Goal: Transaction & Acquisition: Subscribe to service/newsletter

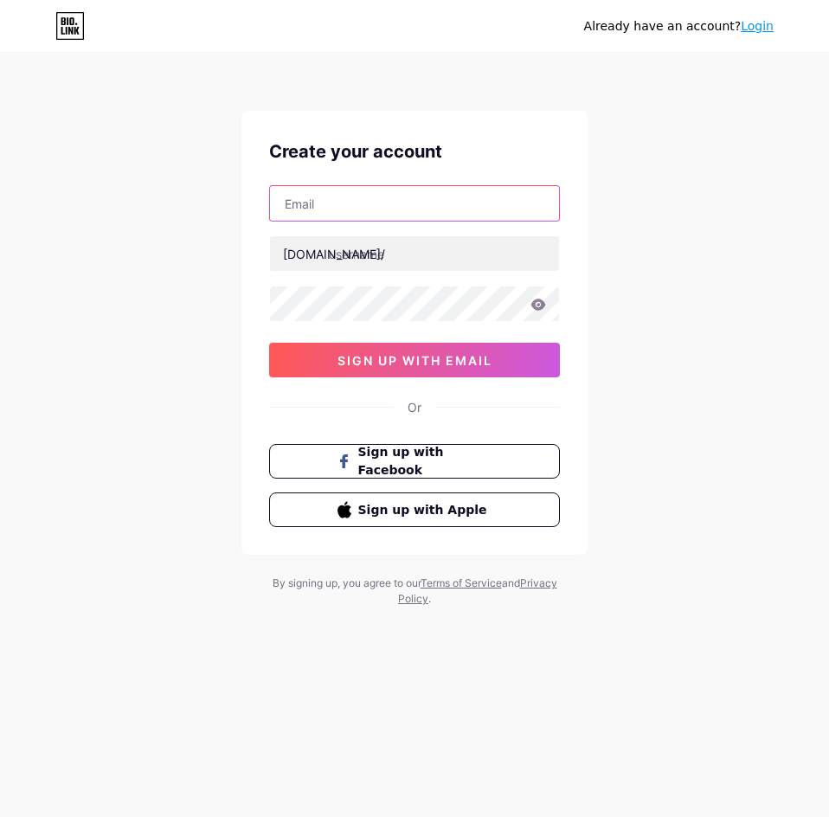
click at [454, 218] on input "text" at bounding box center [414, 203] width 289 height 35
type input "[EMAIL_ADDRESS][DOMAIN_NAME]"
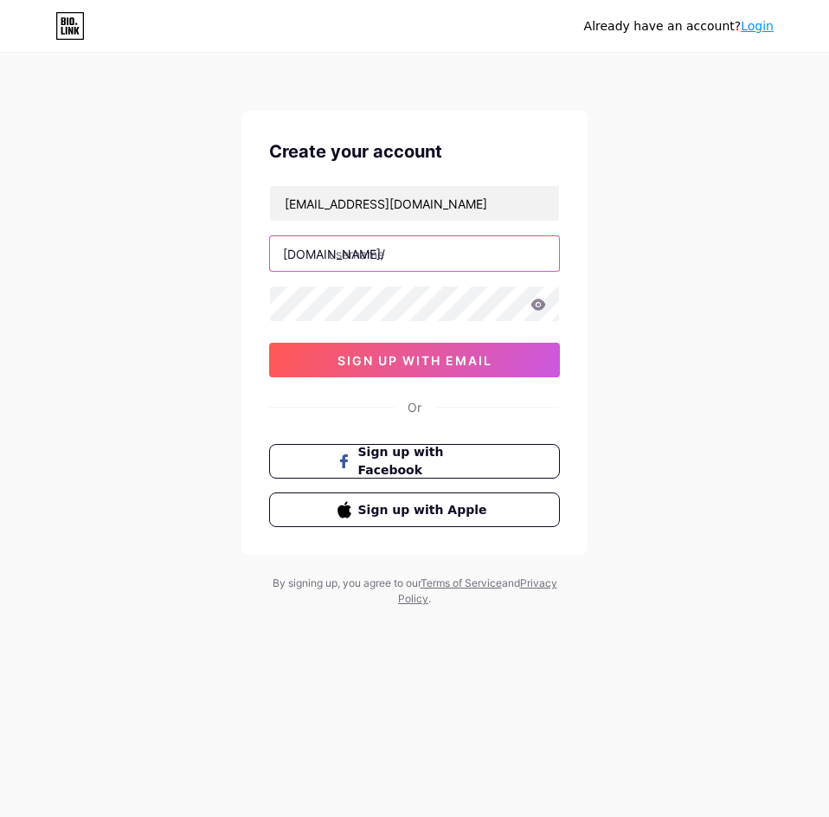
click at [393, 245] on input "text" at bounding box center [414, 253] width 289 height 35
type input "sarpit"
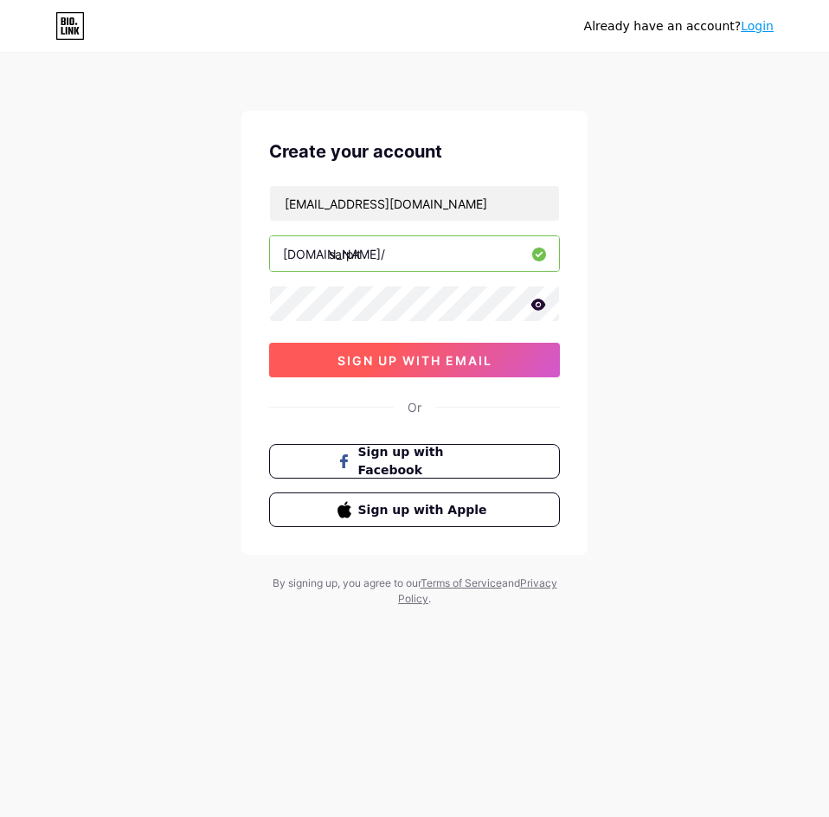
click at [385, 365] on span "sign up with email" at bounding box center [414, 360] width 155 height 15
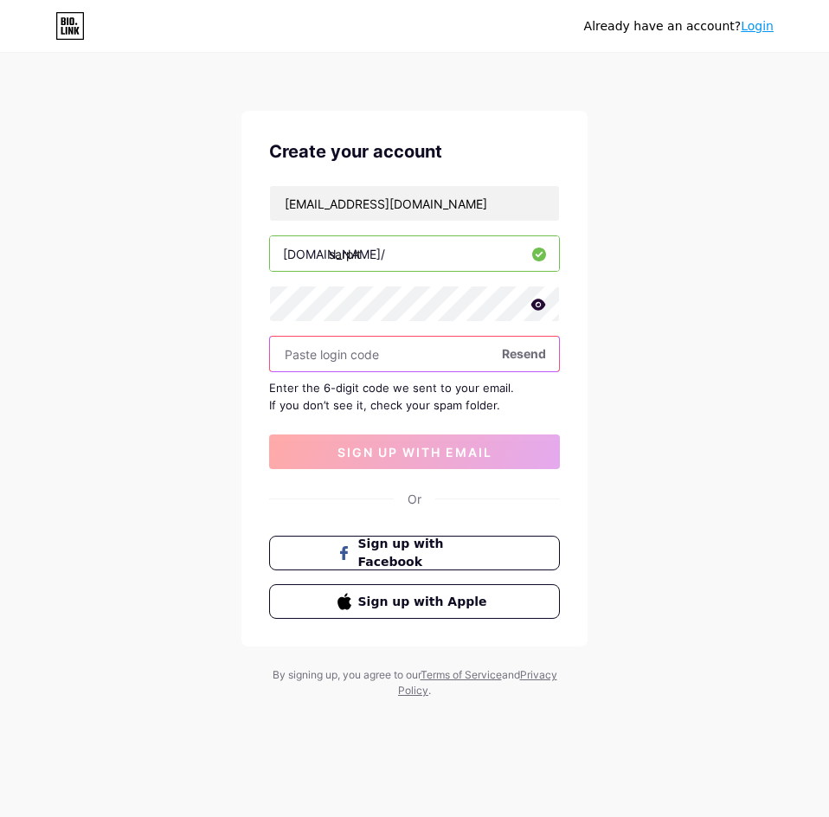
click at [394, 349] on input "text" at bounding box center [414, 353] width 289 height 35
paste input "609458"
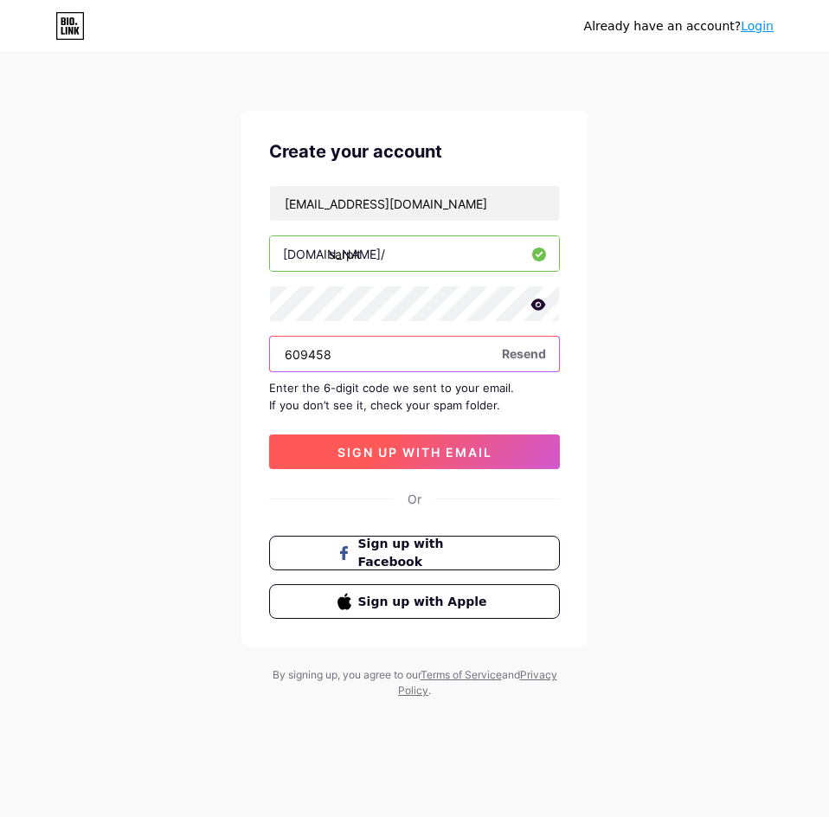
type input "609458"
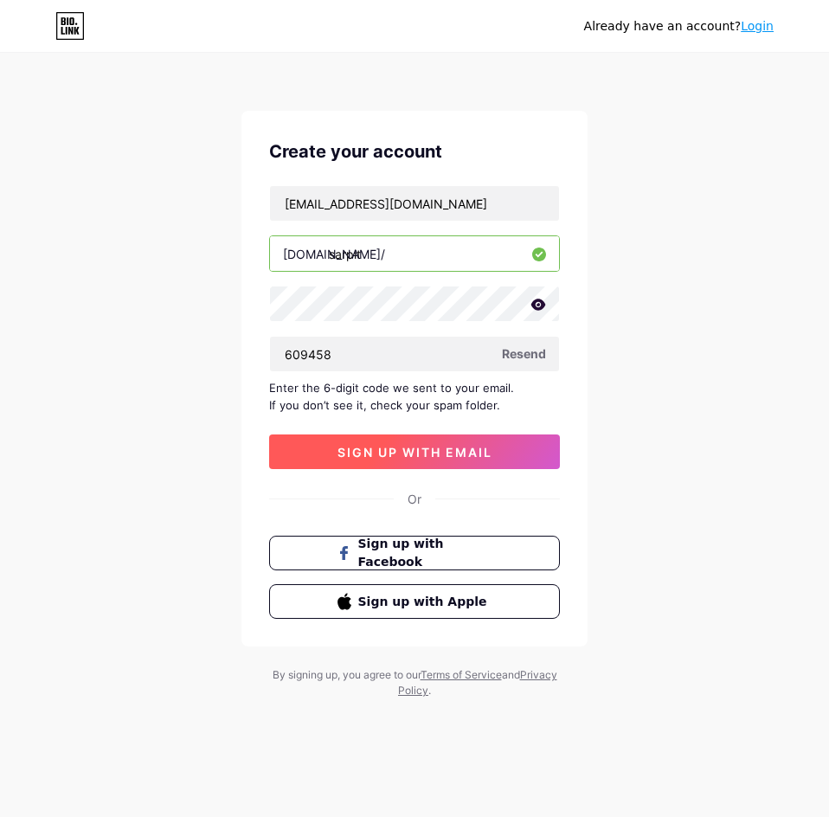
click at [492, 445] on span "sign up with email" at bounding box center [414, 452] width 155 height 15
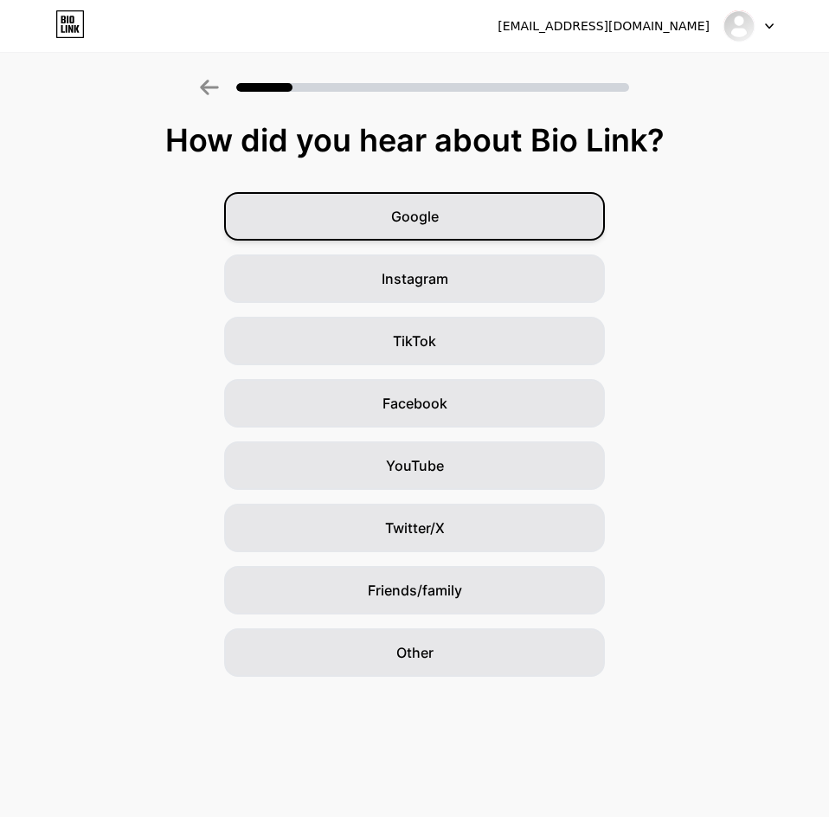
click at [508, 218] on div "Google" at bounding box center [414, 216] width 381 height 48
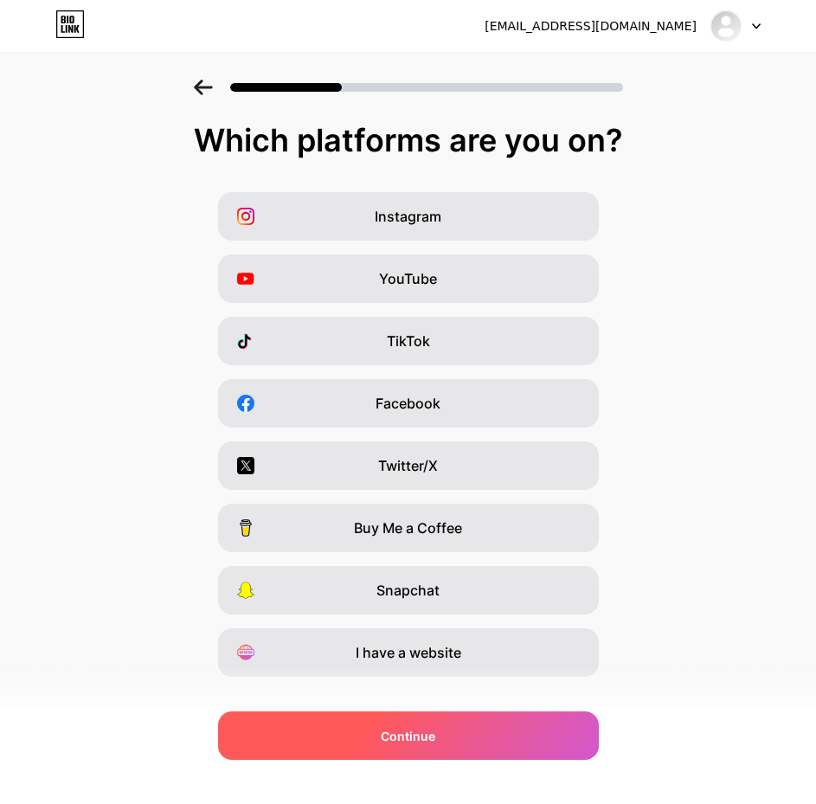
click at [456, 740] on div "Continue" at bounding box center [408, 735] width 381 height 48
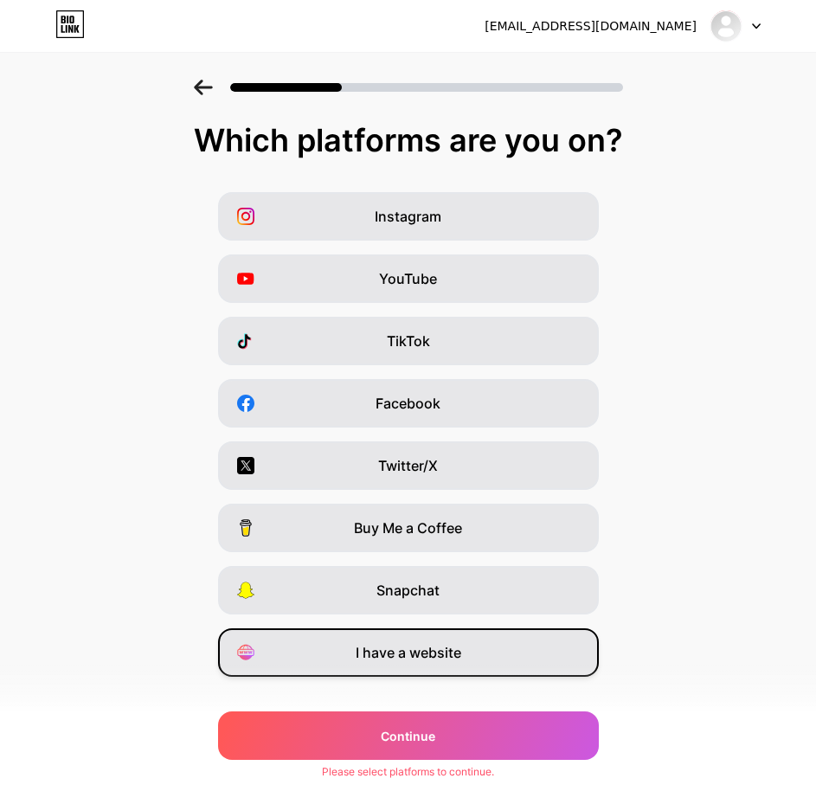
click at [492, 643] on div "I have a website" at bounding box center [408, 652] width 381 height 48
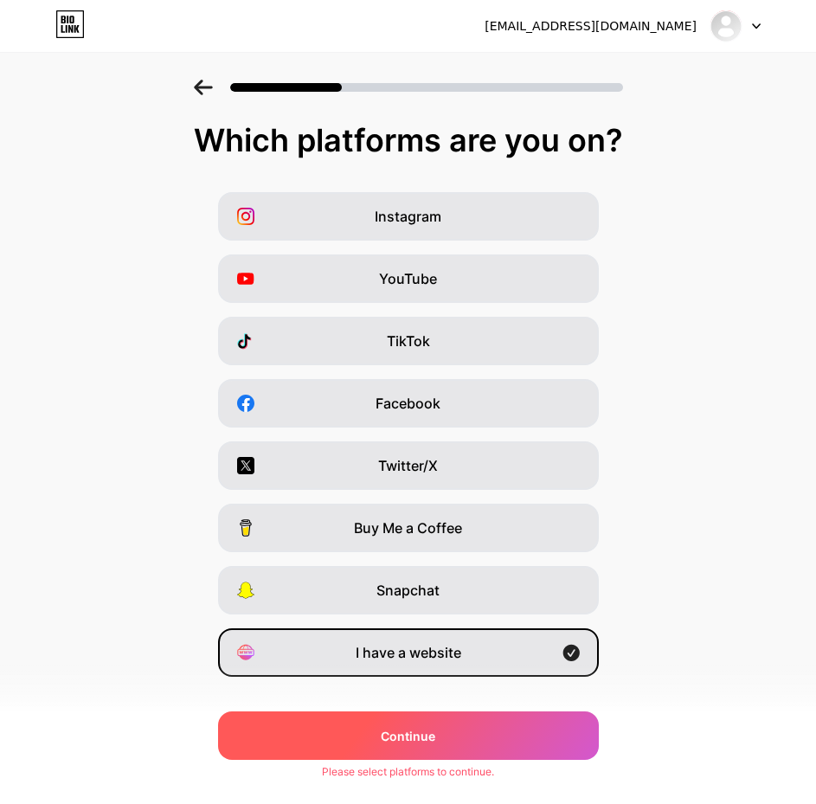
click at [458, 725] on div "Continue" at bounding box center [408, 735] width 381 height 48
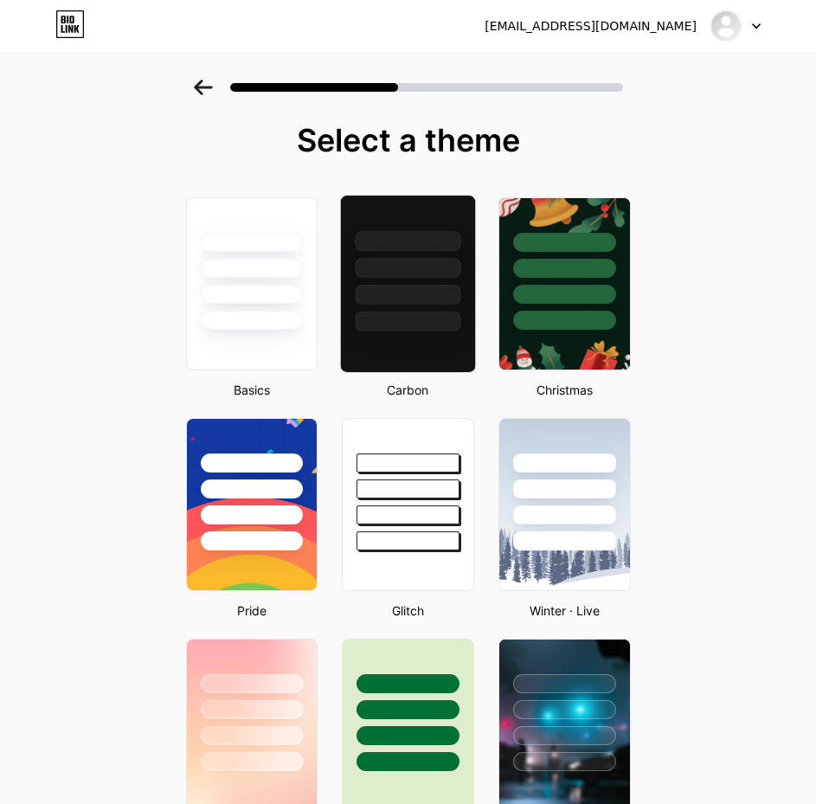
click at [434, 260] on div at bounding box center [408, 268] width 106 height 20
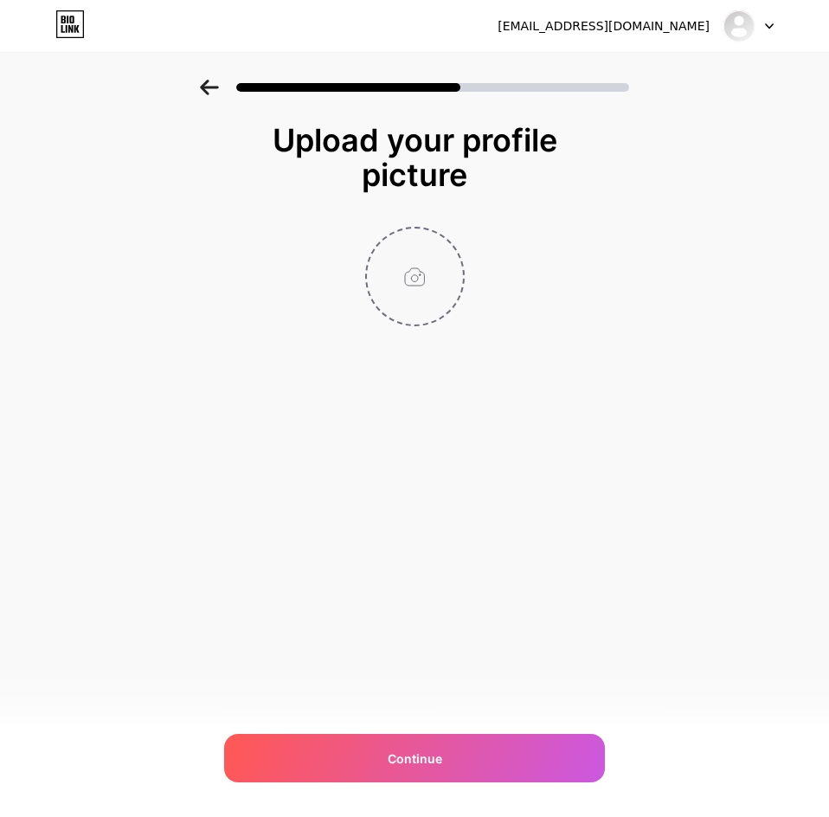
click at [422, 271] on input "file" at bounding box center [415, 276] width 96 height 96
type input "C:\fakepath\maps.jpg"
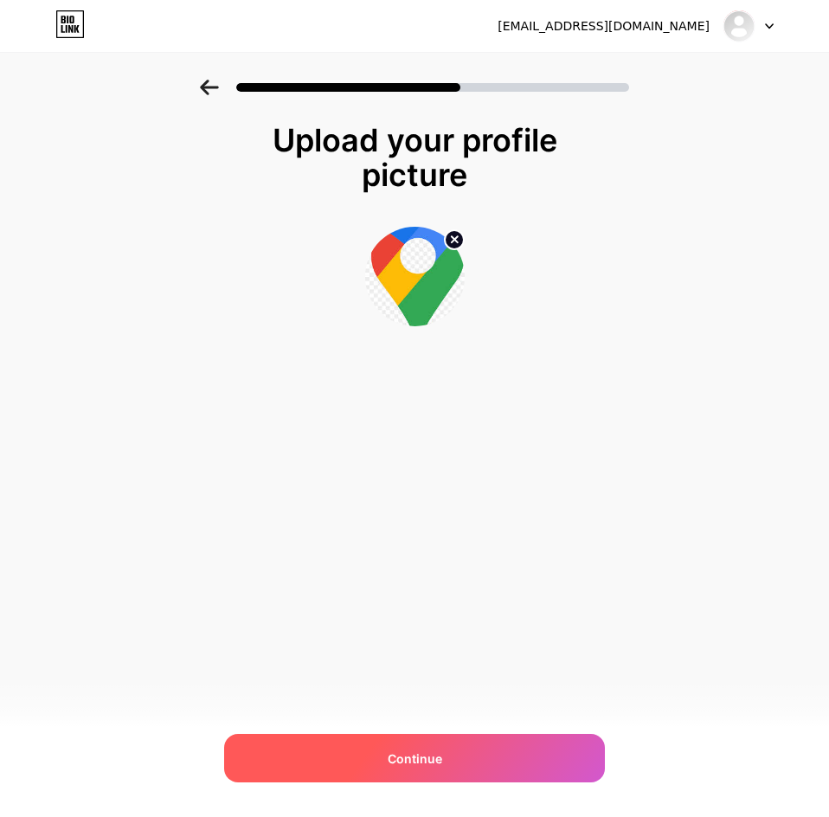
click at [475, 751] on div "Continue" at bounding box center [414, 758] width 381 height 48
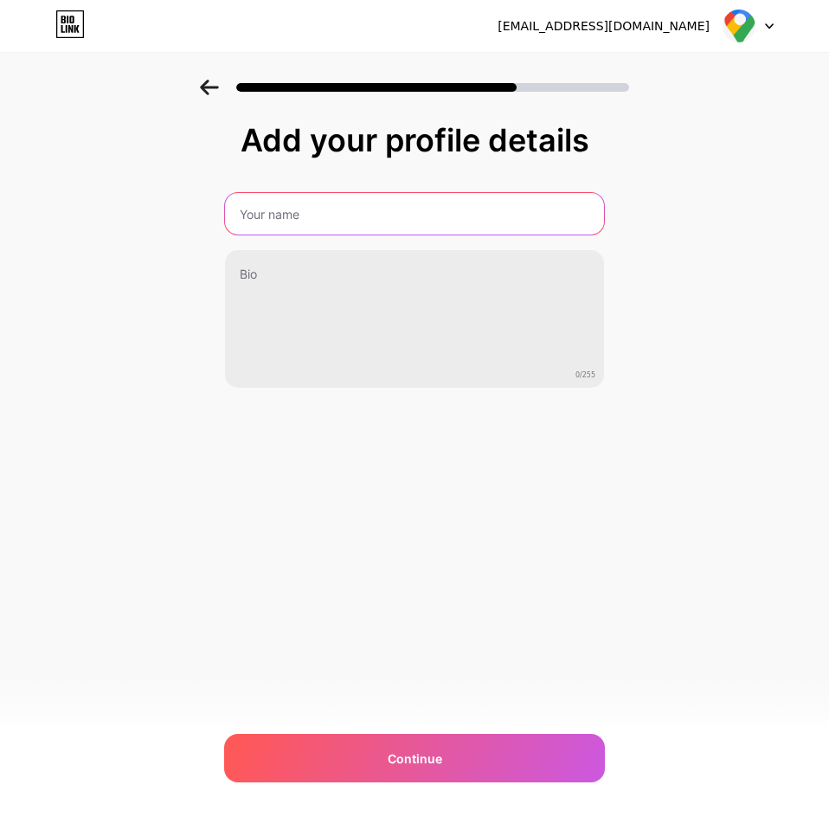
click at [358, 210] on input "text" at bounding box center [414, 214] width 379 height 42
type input "Sarpit Store"
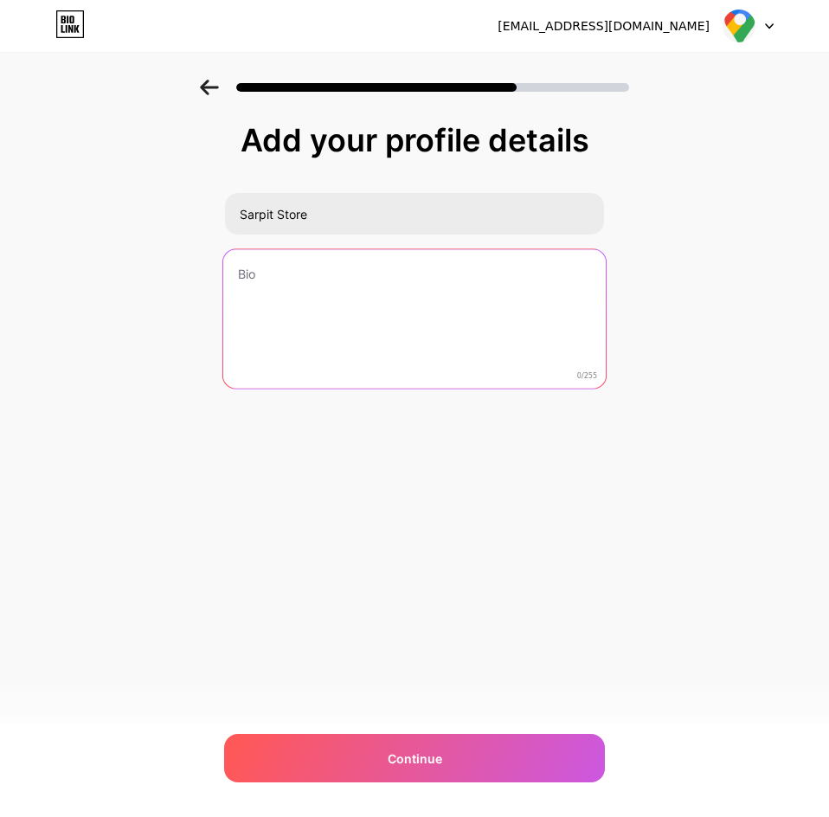
click at [381, 253] on textarea at bounding box center [414, 319] width 382 height 141
paste textarea "Jasa Peningkatan Rating Google Bisnisku [PERSON_NAME] maps"
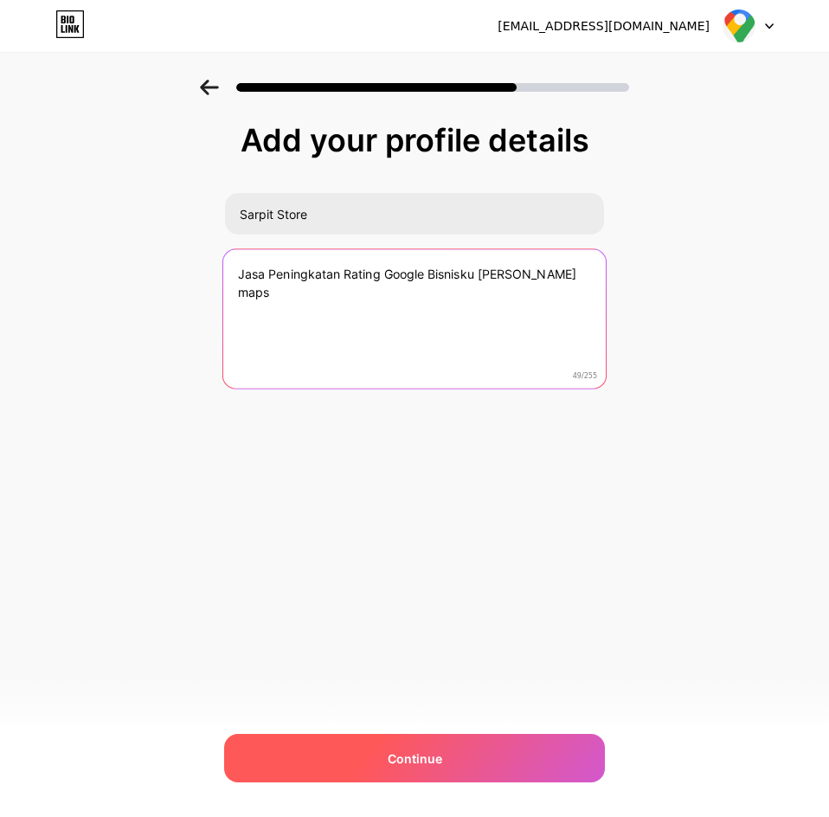
type textarea "Jasa Peningkatan Rating Google Bisnisku [PERSON_NAME] maps"
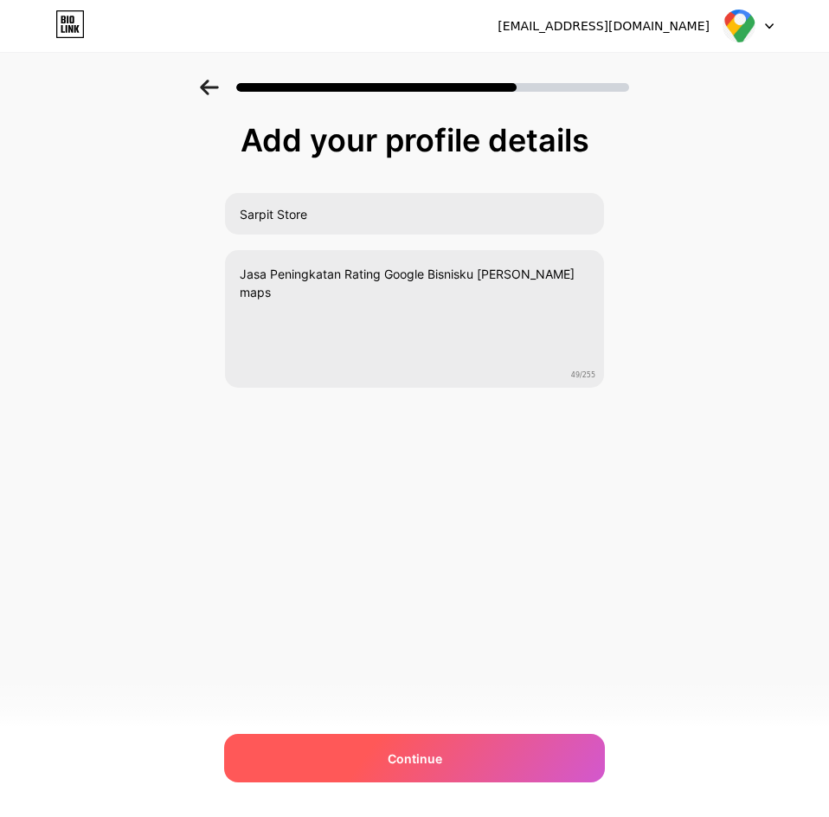
click at [526, 745] on div "Continue" at bounding box center [414, 758] width 381 height 48
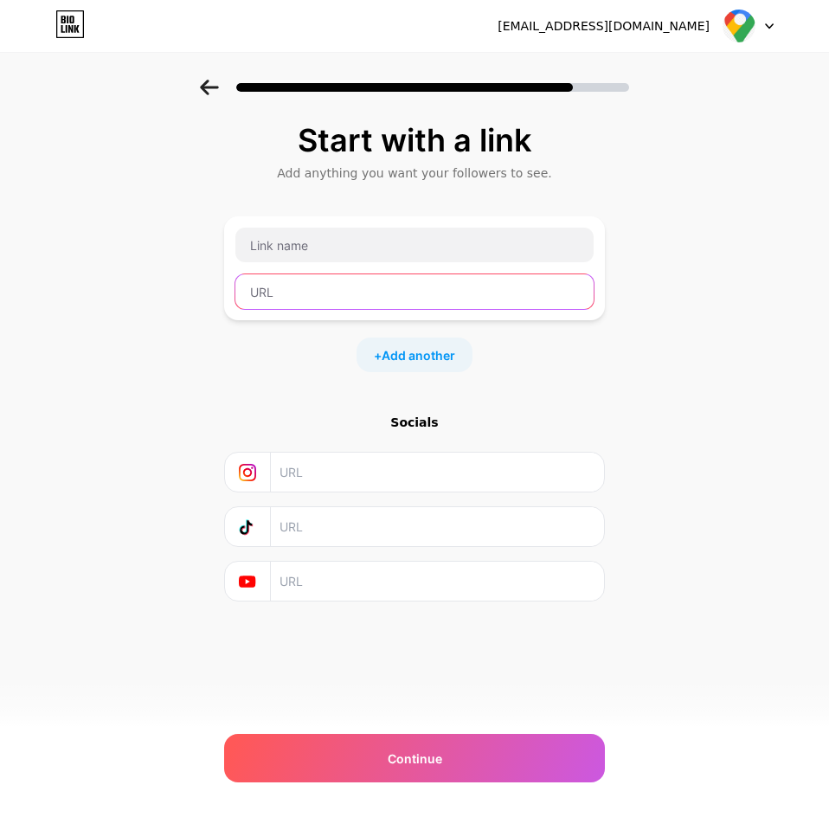
click at [351, 292] on input "text" at bounding box center [414, 291] width 358 height 35
paste input "[URL][DOMAIN_NAME]"
type input "[URL][DOMAIN_NAME]"
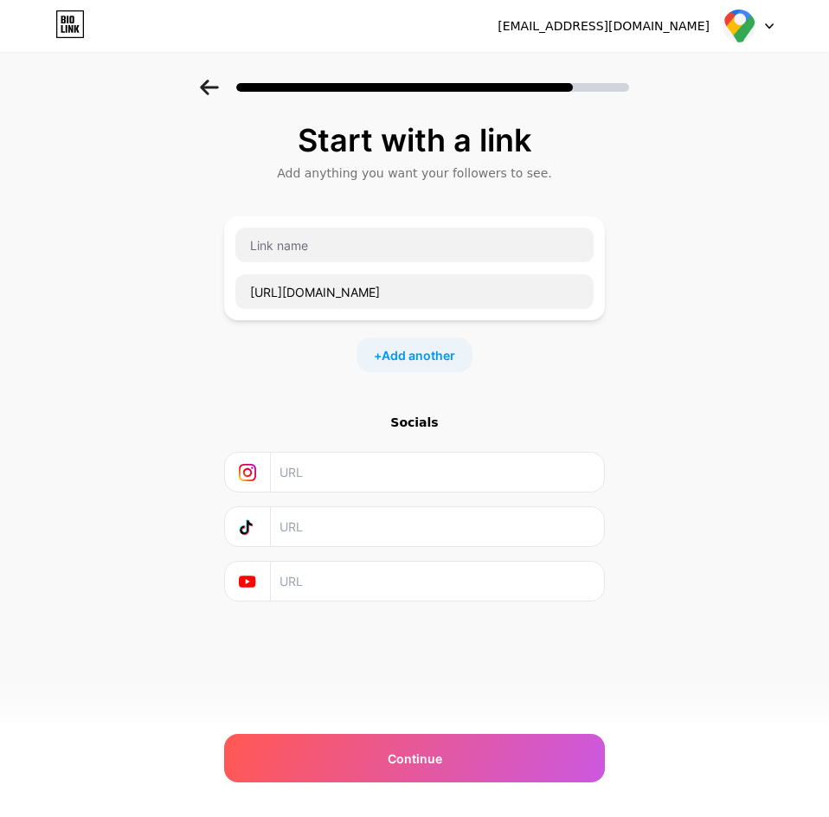
click at [734, 305] on div "Start with a link Add anything you want your followers to see. [URL][DOMAIN_NAM…" at bounding box center [414, 384] width 829 height 608
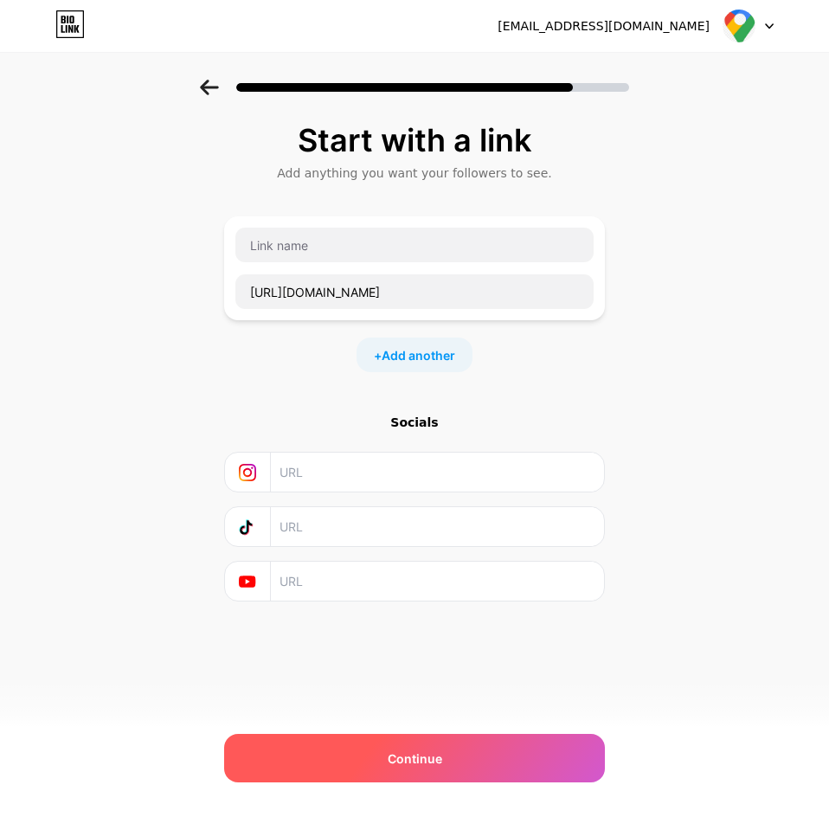
click at [426, 753] on span "Continue" at bounding box center [415, 758] width 54 height 18
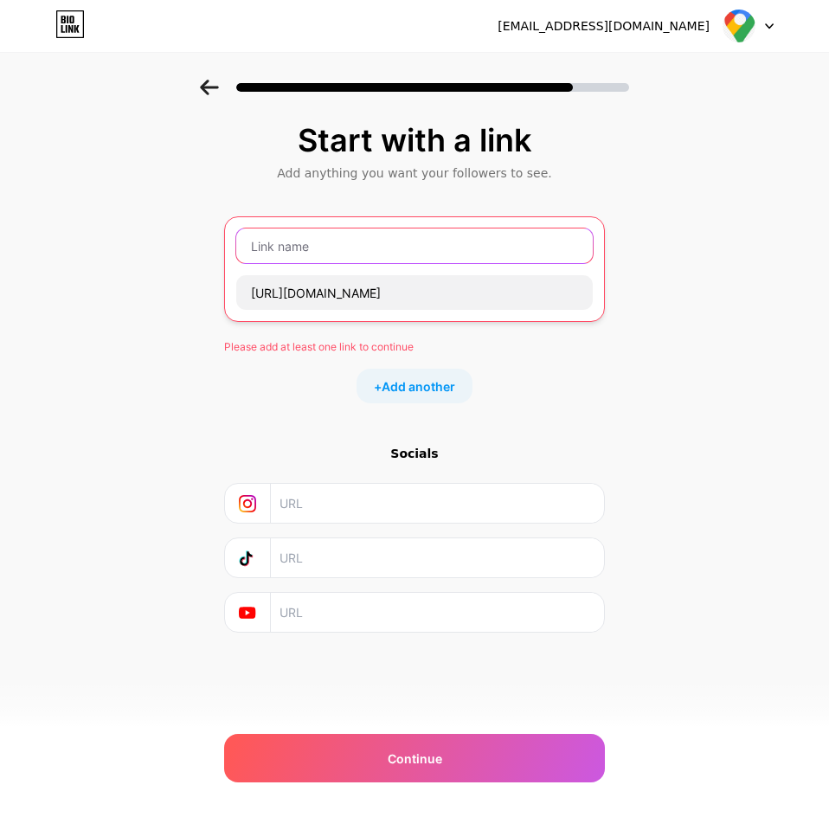
click at [332, 252] on input "text" at bounding box center [414, 245] width 356 height 35
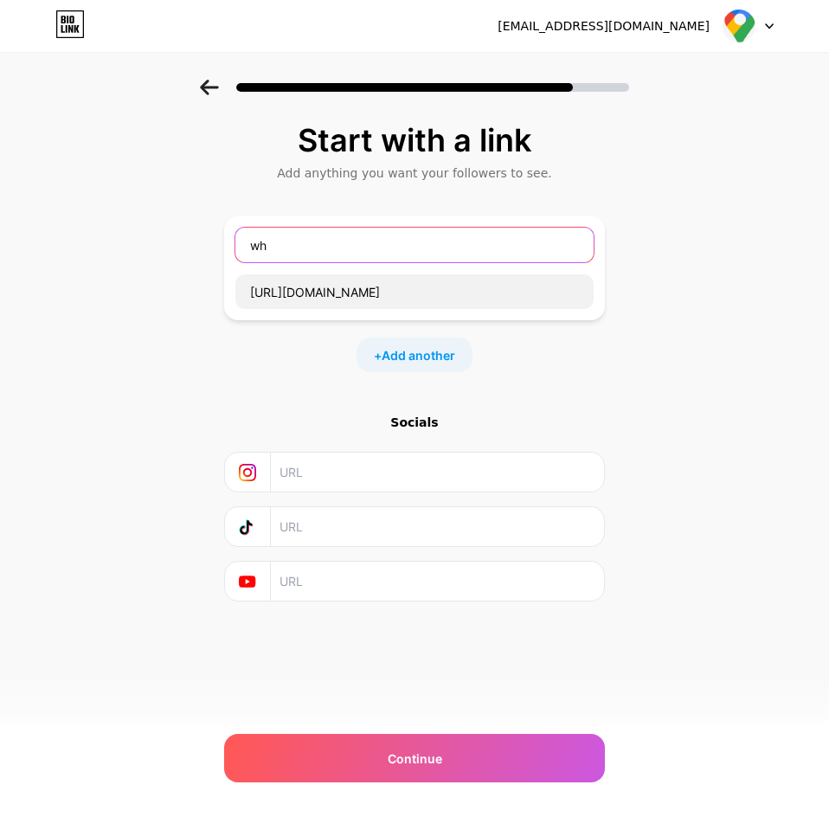
type input "w"
type input "l"
type input "K"
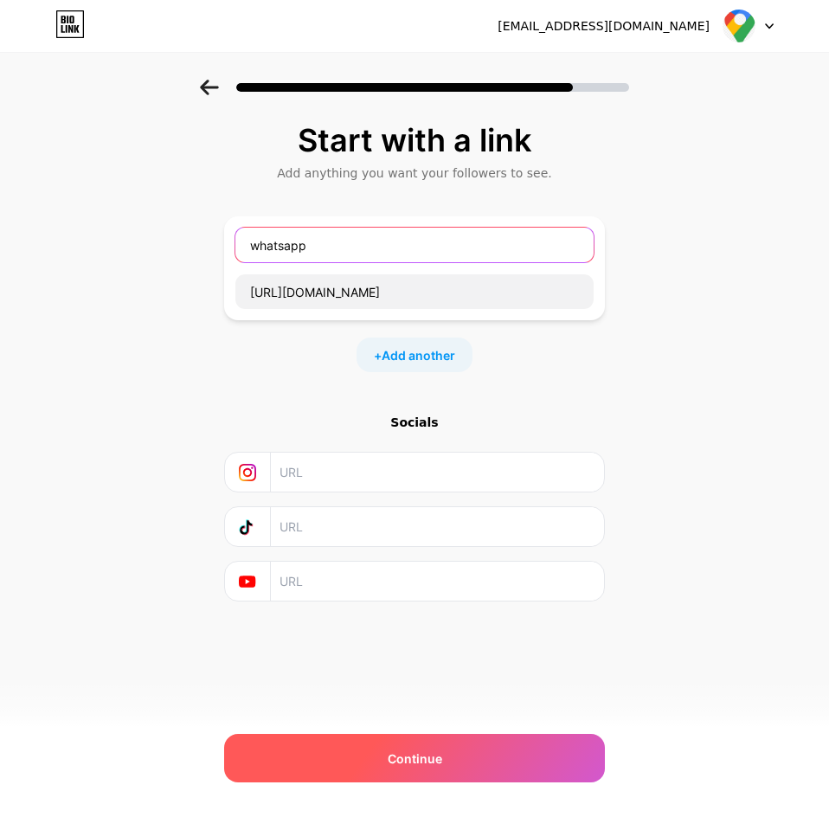
type input "whatsapp"
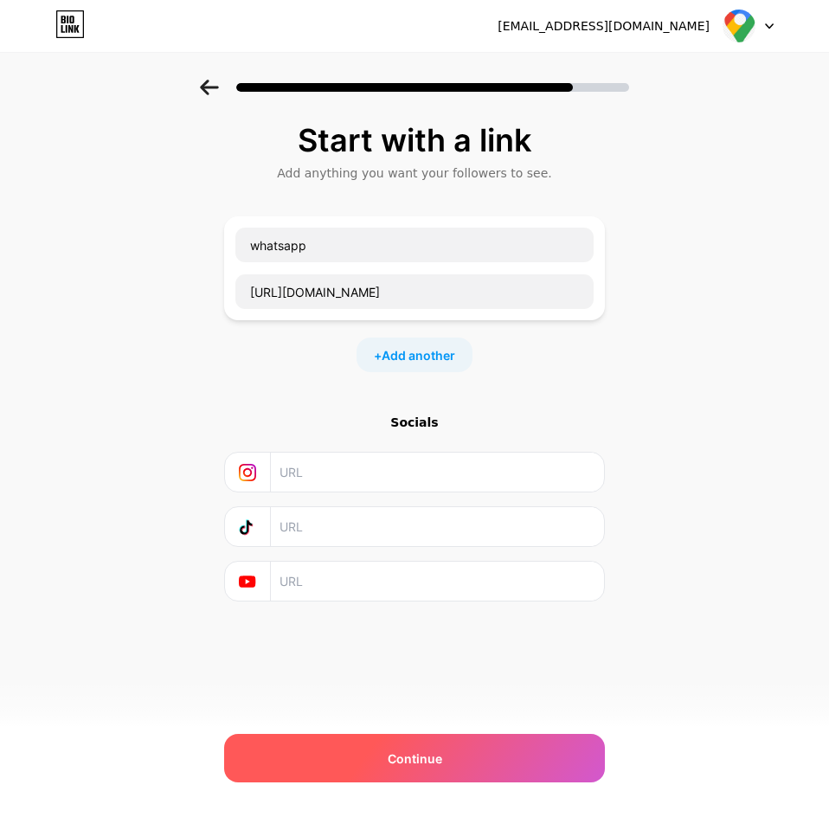
click at [457, 742] on div "Continue" at bounding box center [414, 758] width 381 height 48
click at [413, 743] on div "Continue" at bounding box center [414, 758] width 381 height 48
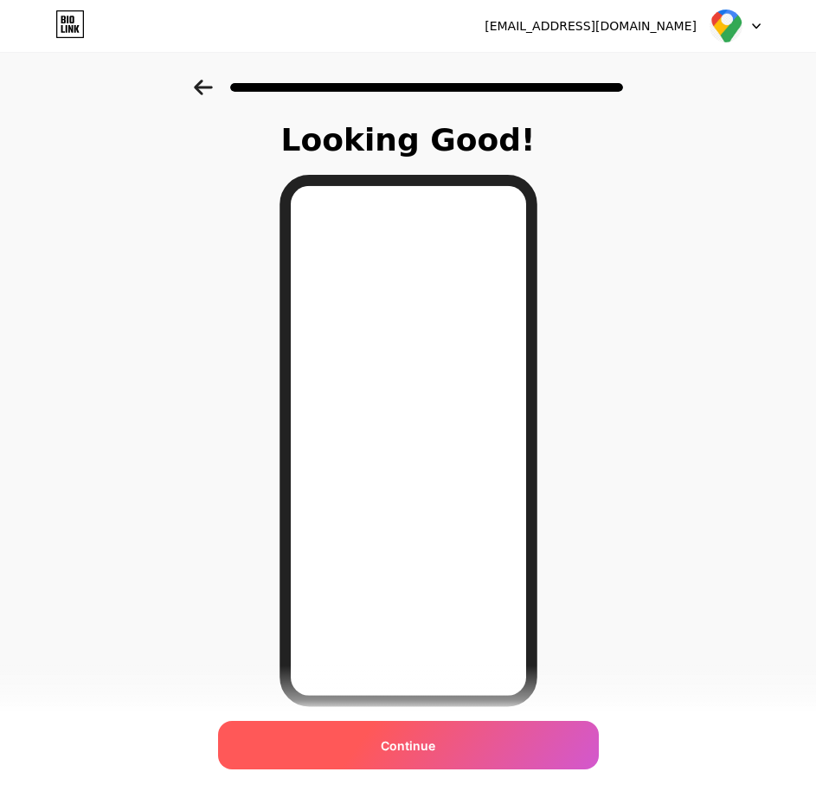
click at [424, 737] on span "Continue" at bounding box center [408, 745] width 54 height 18
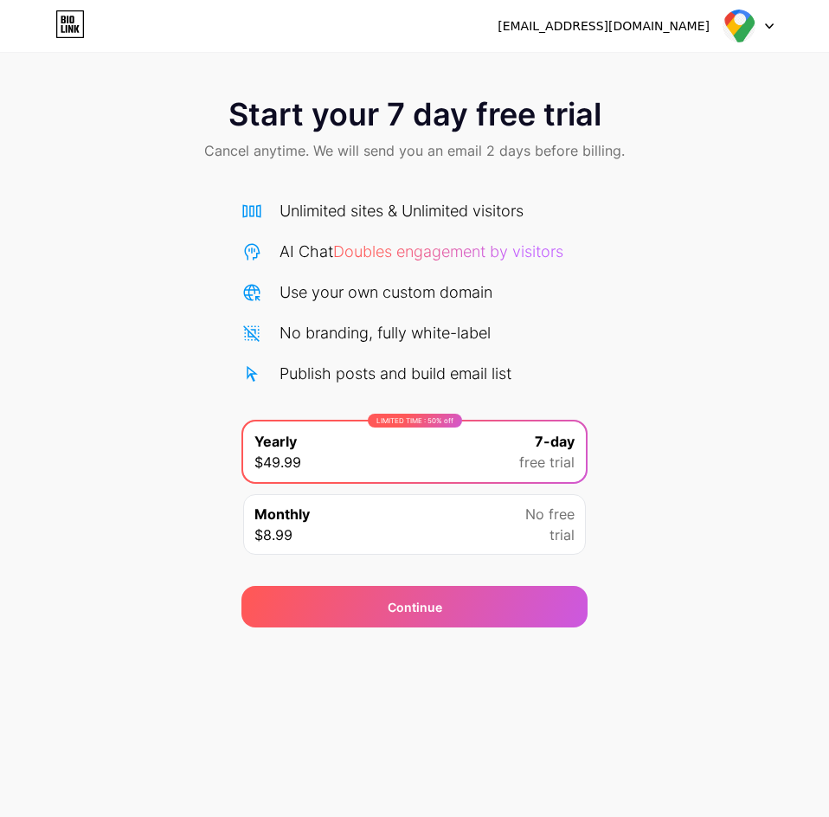
click at [454, 509] on div "Monthly $8.99 No free trial" at bounding box center [414, 524] width 343 height 61
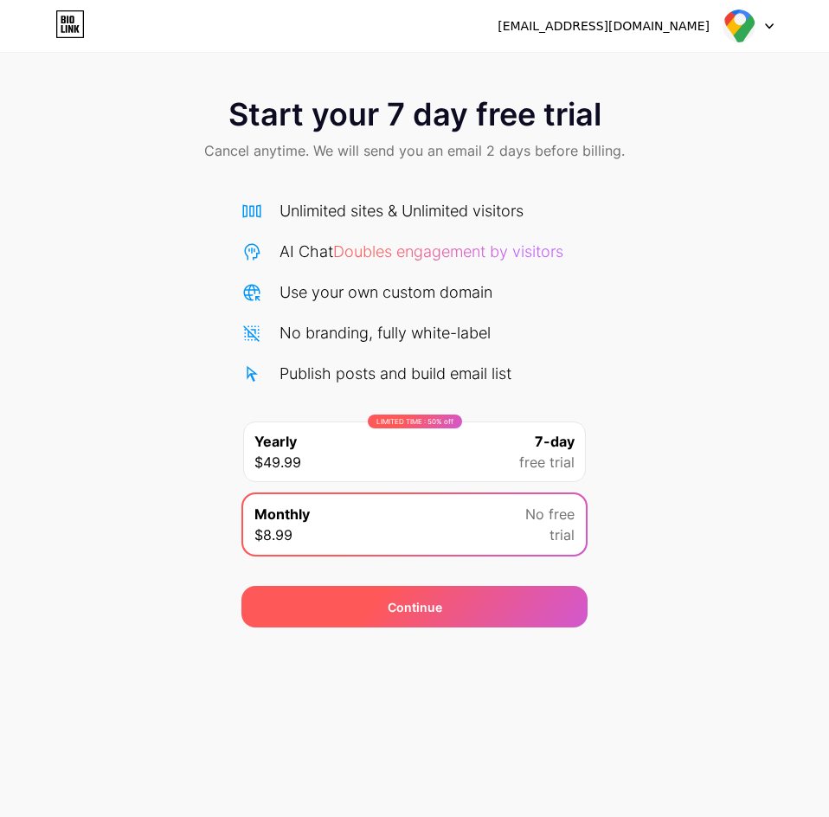
click at [451, 601] on div "Continue" at bounding box center [414, 607] width 346 height 42
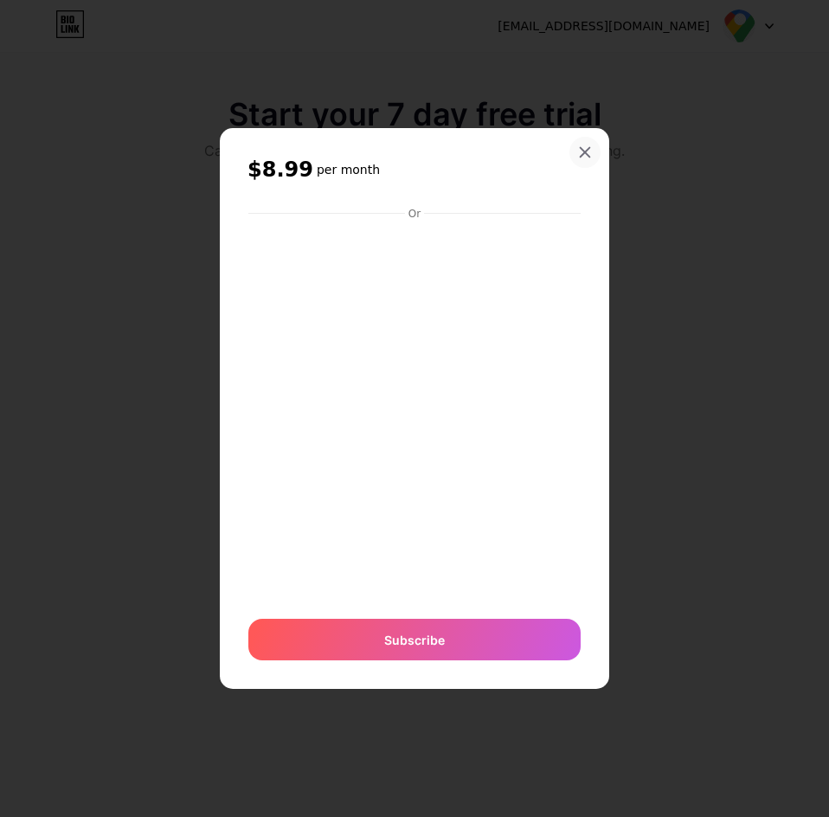
click at [587, 152] on icon at bounding box center [585, 152] width 14 height 14
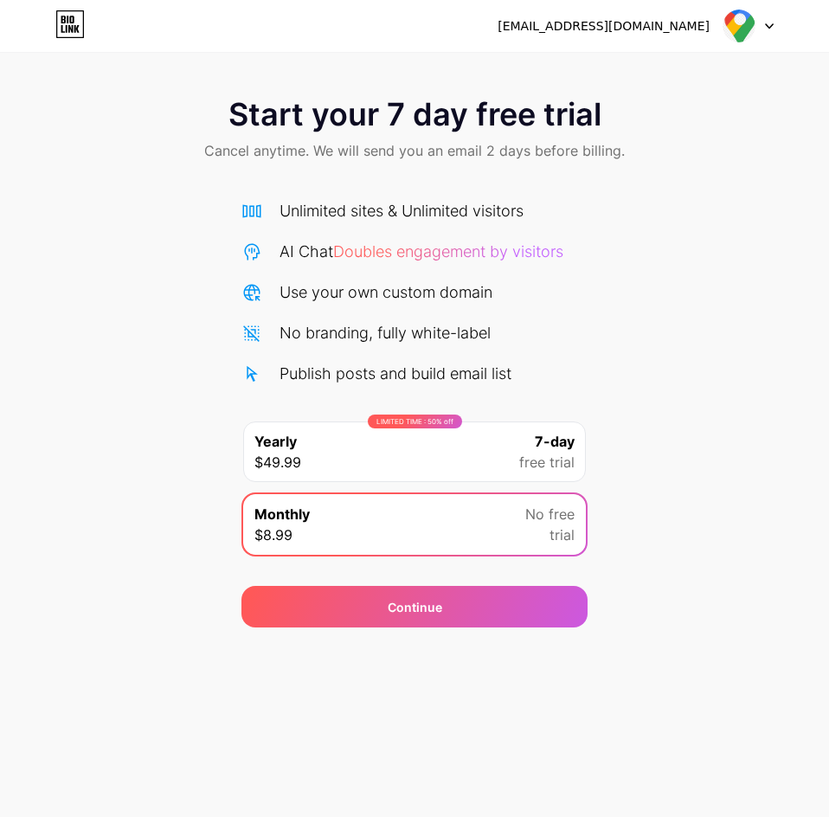
click at [510, 426] on div "LIMITED TIME : 50% off Yearly $49.99 7-day free trial" at bounding box center [414, 451] width 343 height 61
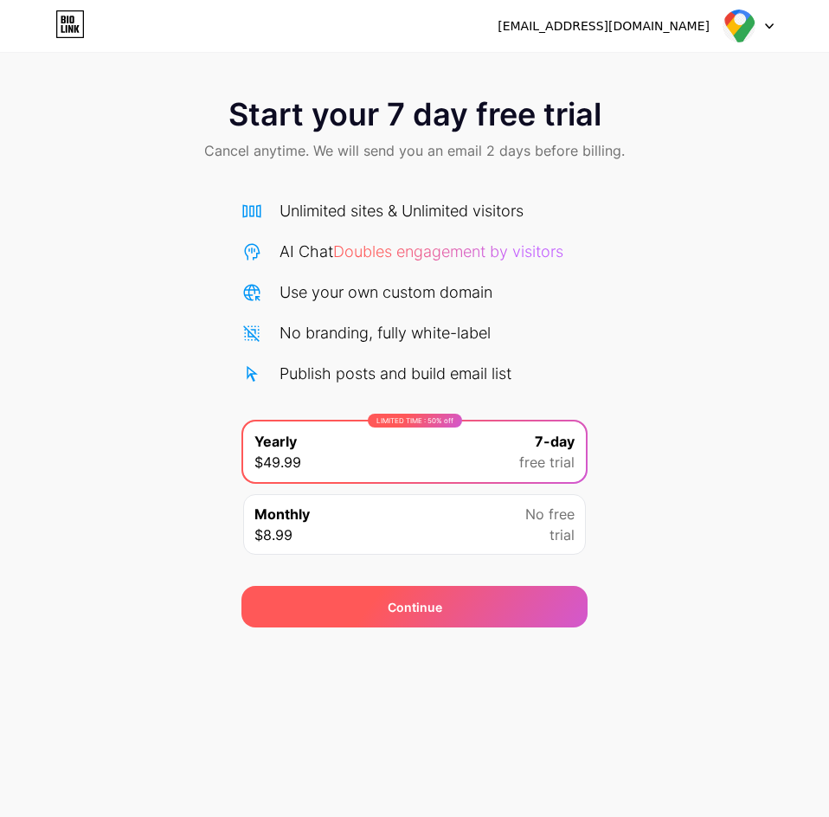
click at [452, 604] on div "Continue" at bounding box center [414, 607] width 346 height 42
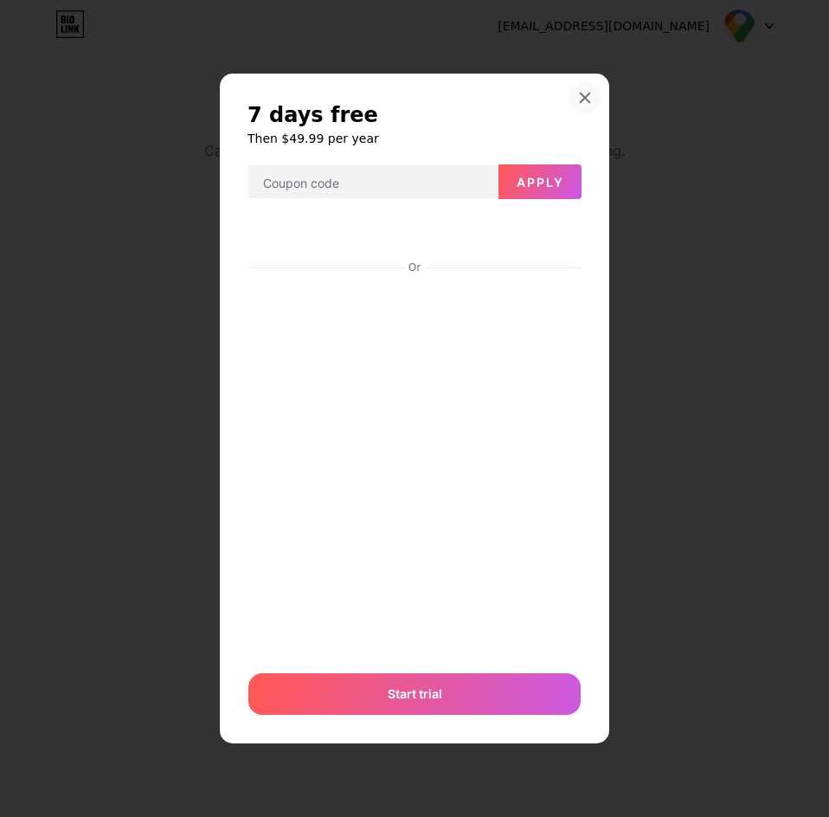
click at [585, 100] on icon at bounding box center [585, 98] width 14 height 14
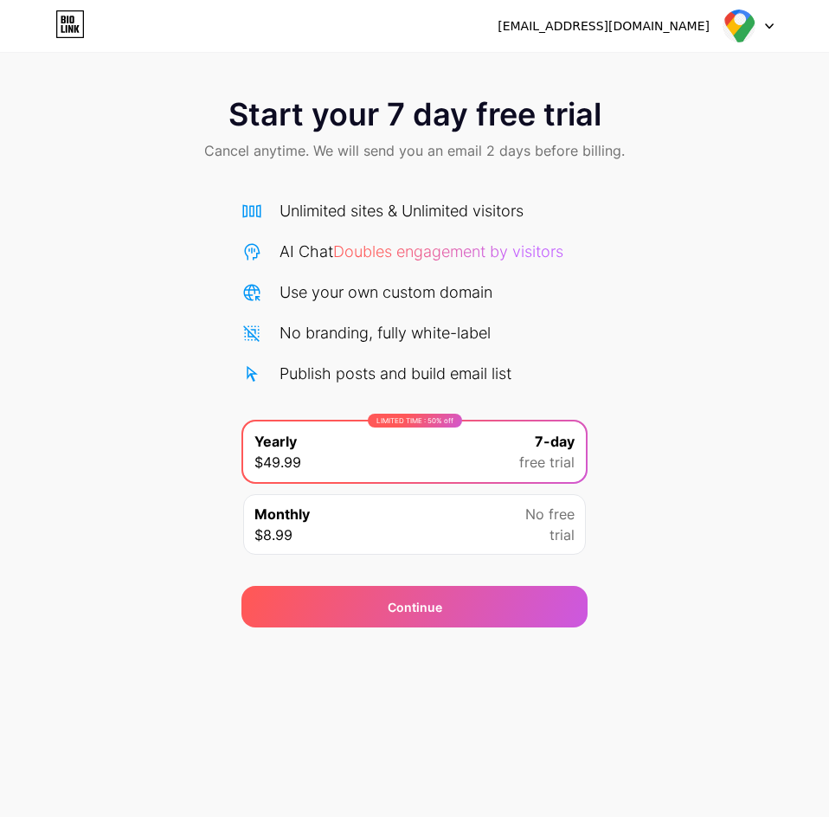
click at [669, 420] on div "Start your 7 day free trial Cancel anytime. We will send you an email 2 days be…" at bounding box center [414, 354] width 829 height 548
click at [77, 28] on icon at bounding box center [76, 29] width 5 height 8
click at [469, 433] on div "LIMITED TIME : 50% off Yearly $49.99 7-day free trial" at bounding box center [414, 451] width 343 height 61
click at [459, 505] on div "Monthly $8.99 No free trial" at bounding box center [414, 524] width 343 height 61
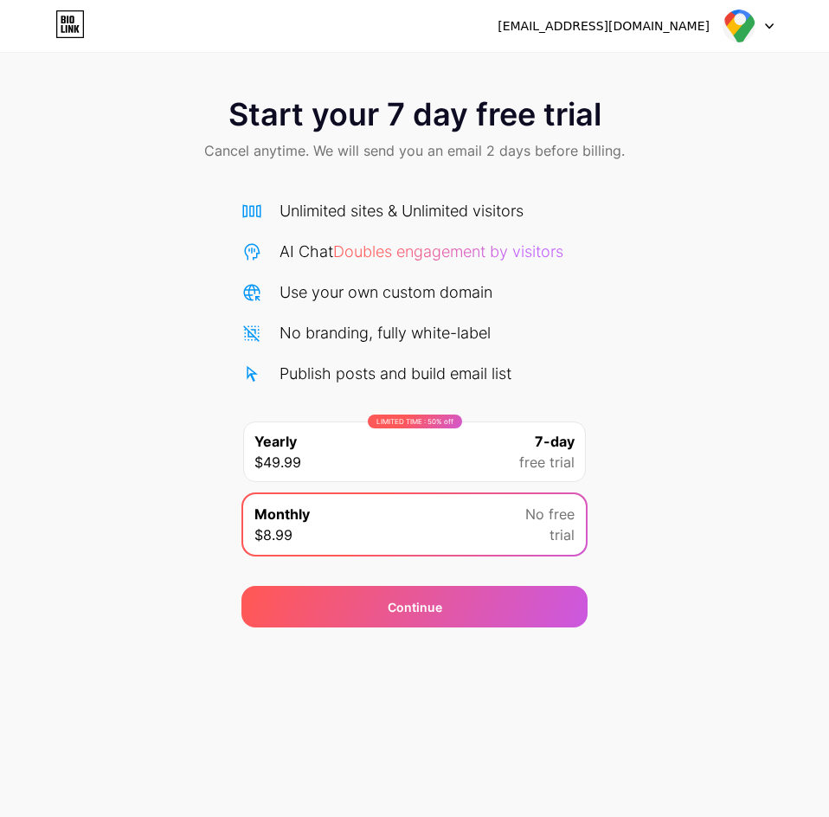
click at [460, 461] on div "LIMITED TIME : 50% off Yearly $49.99 7-day free trial" at bounding box center [414, 451] width 343 height 61
